Goal: Find specific page/section: Find specific page/section

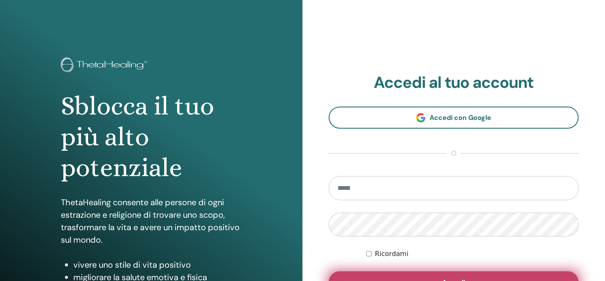
type input "**********"
click at [457, 277] on button "Accedi" at bounding box center [454, 283] width 250 height 22
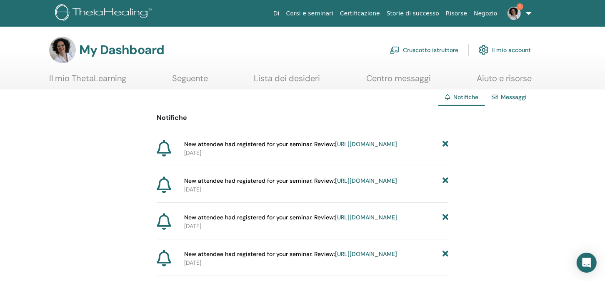
click at [335, 148] on link "[URL][DOMAIN_NAME]" at bounding box center [366, 143] width 62 height 7
